Goal: Information Seeking & Learning: Learn about a topic

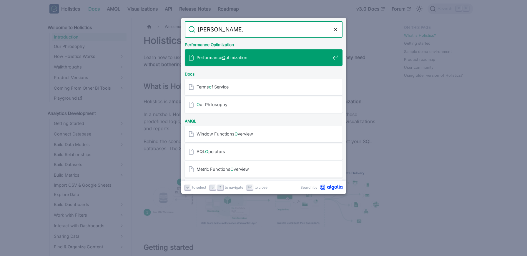
type input "overlap"
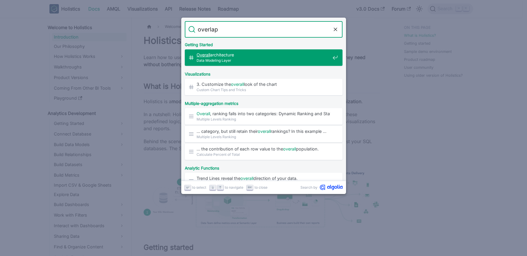
click at [207, 57] on mark "Overall" at bounding box center [204, 54] width 14 height 5
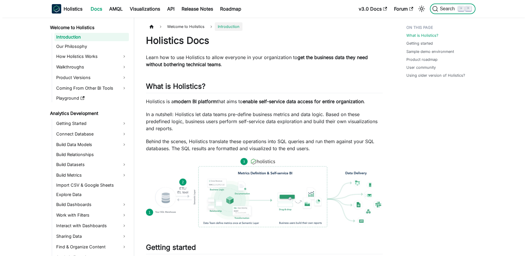
scroll to position [98, 0]
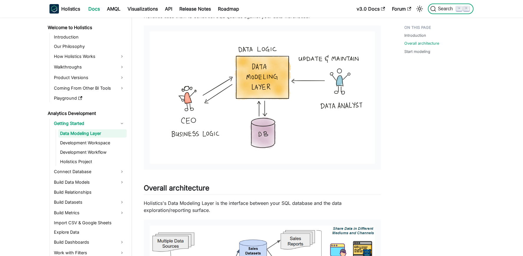
click at [443, 7] on span "Search" at bounding box center [446, 8] width 20 height 5
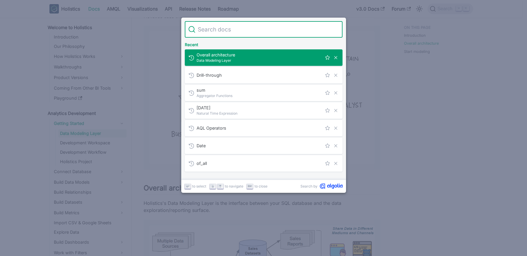
click at [230, 29] on input "Search" at bounding box center [267, 29] width 144 height 16
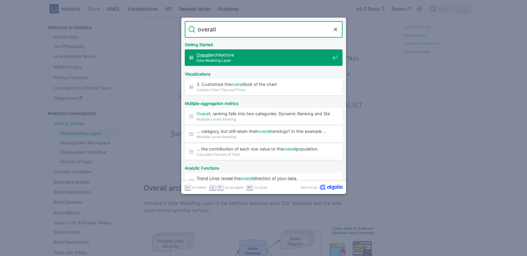
drag, startPoint x: 210, startPoint y: 29, endPoint x: 239, endPoint y: 31, distance: 29.5
click at [239, 31] on input "overall" at bounding box center [263, 29] width 137 height 16
type input "overlap"
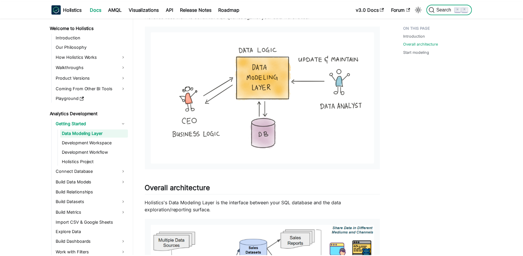
scroll to position [261, 0]
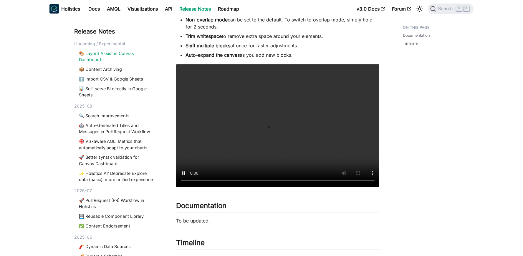
scroll to position [183, 0]
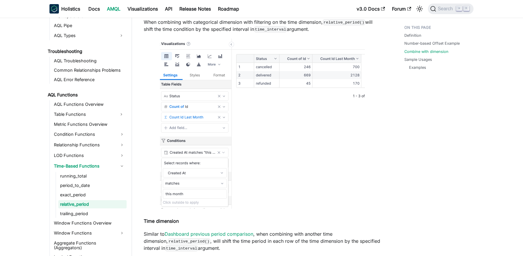
scroll to position [675, 0]
click at [82, 214] on link "trailing_period" at bounding box center [92, 214] width 68 height 8
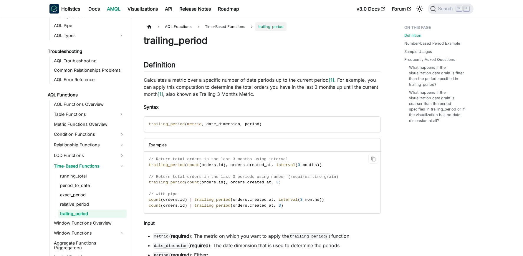
scroll to position [362, 0]
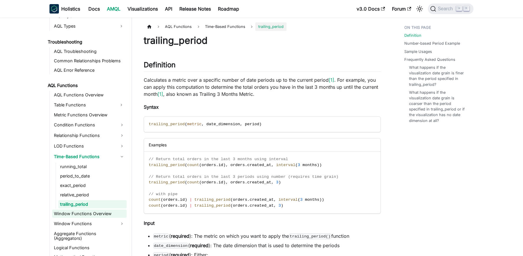
click at [102, 216] on link "Window Functions Overview" at bounding box center [89, 214] width 74 height 8
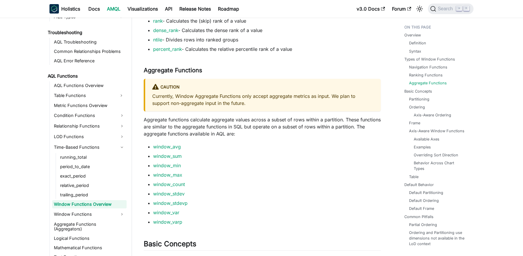
scroll to position [821, 0]
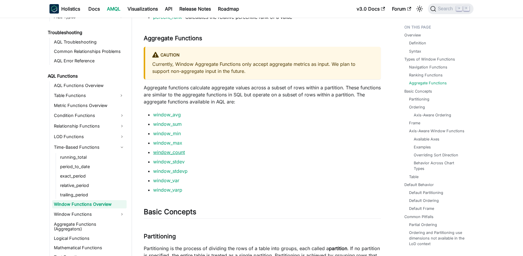
click at [173, 149] on link "window_count" at bounding box center [169, 152] width 32 height 6
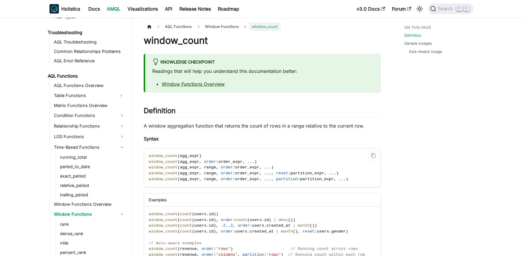
scroll to position [382, 0]
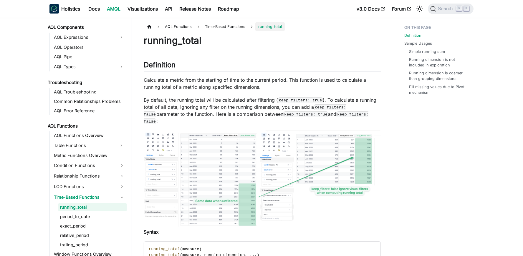
scroll to position [325, 0]
